Goal: Navigation & Orientation: Understand site structure

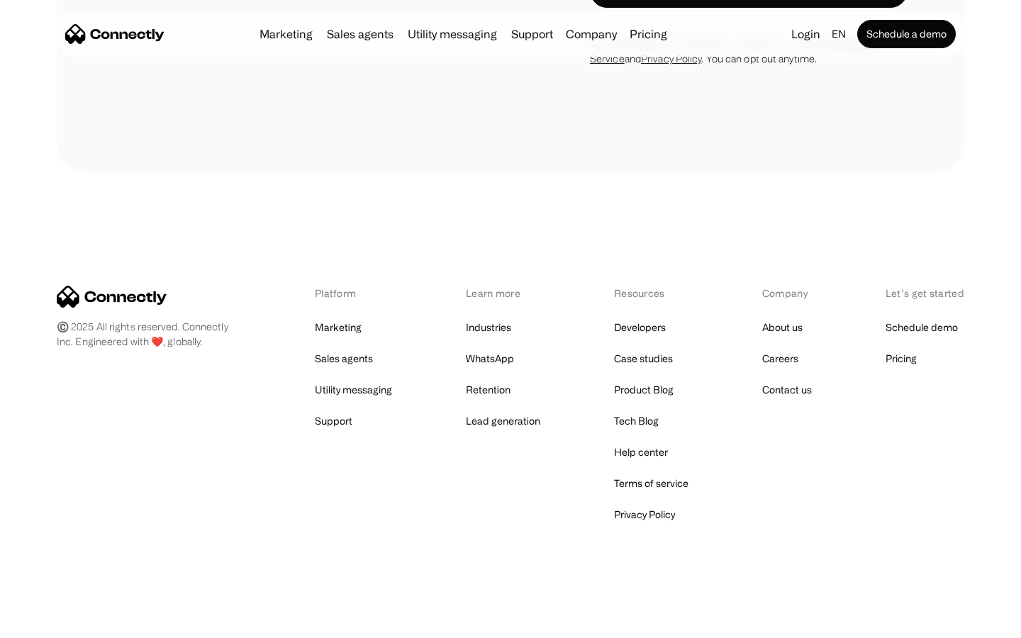
scroll to position [1215, 0]
